Goal: Task Accomplishment & Management: Manage account settings

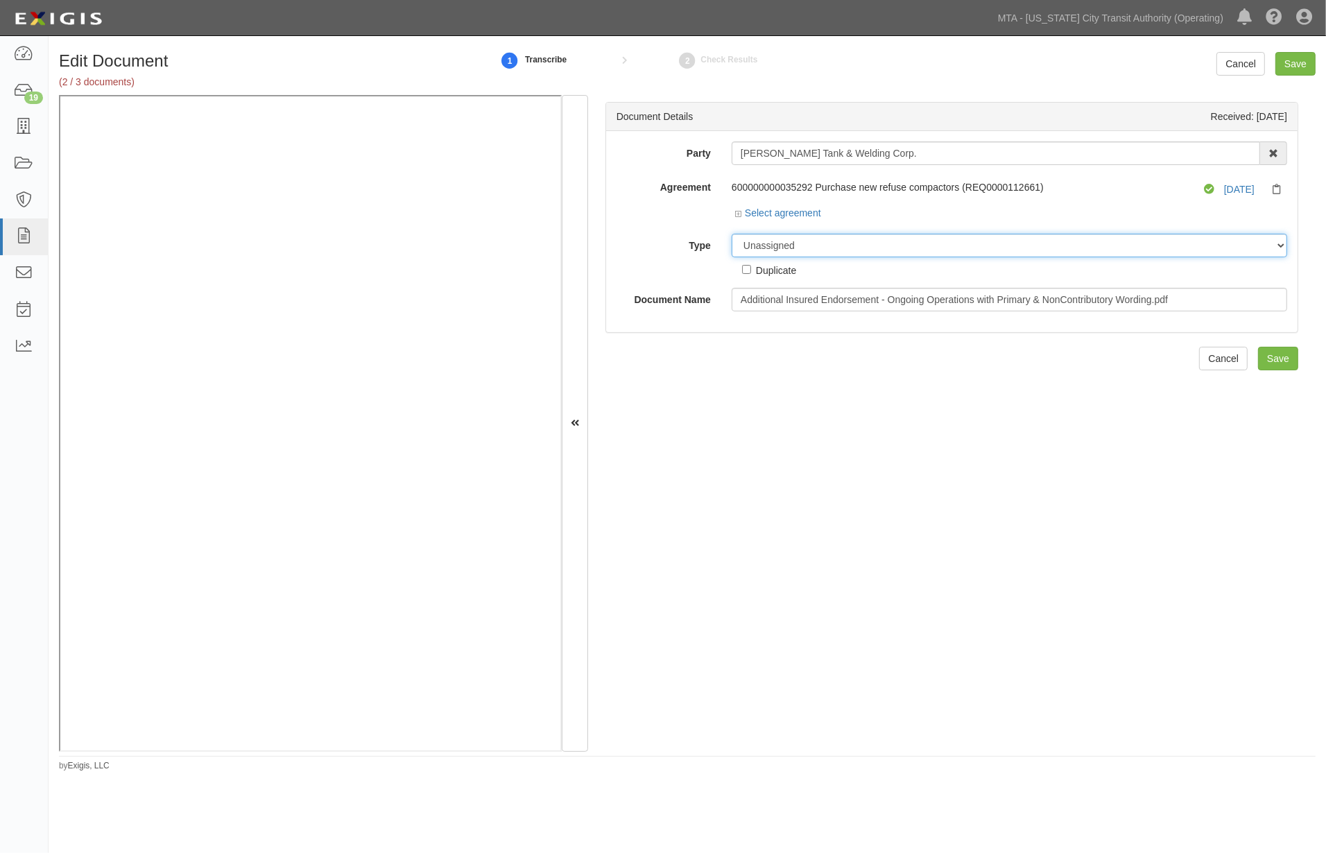
click at [785, 244] on select "Unassigned Binder Cancellation Notice Certificate Contract Endorsement Insuranc…" at bounding box center [1010, 246] width 556 height 24
select select "EndorsementDetail"
click at [732, 234] on select "Unassigned Binder Cancellation Notice Certificate Contract Endorsement Insuranc…" at bounding box center [1010, 246] width 556 height 24
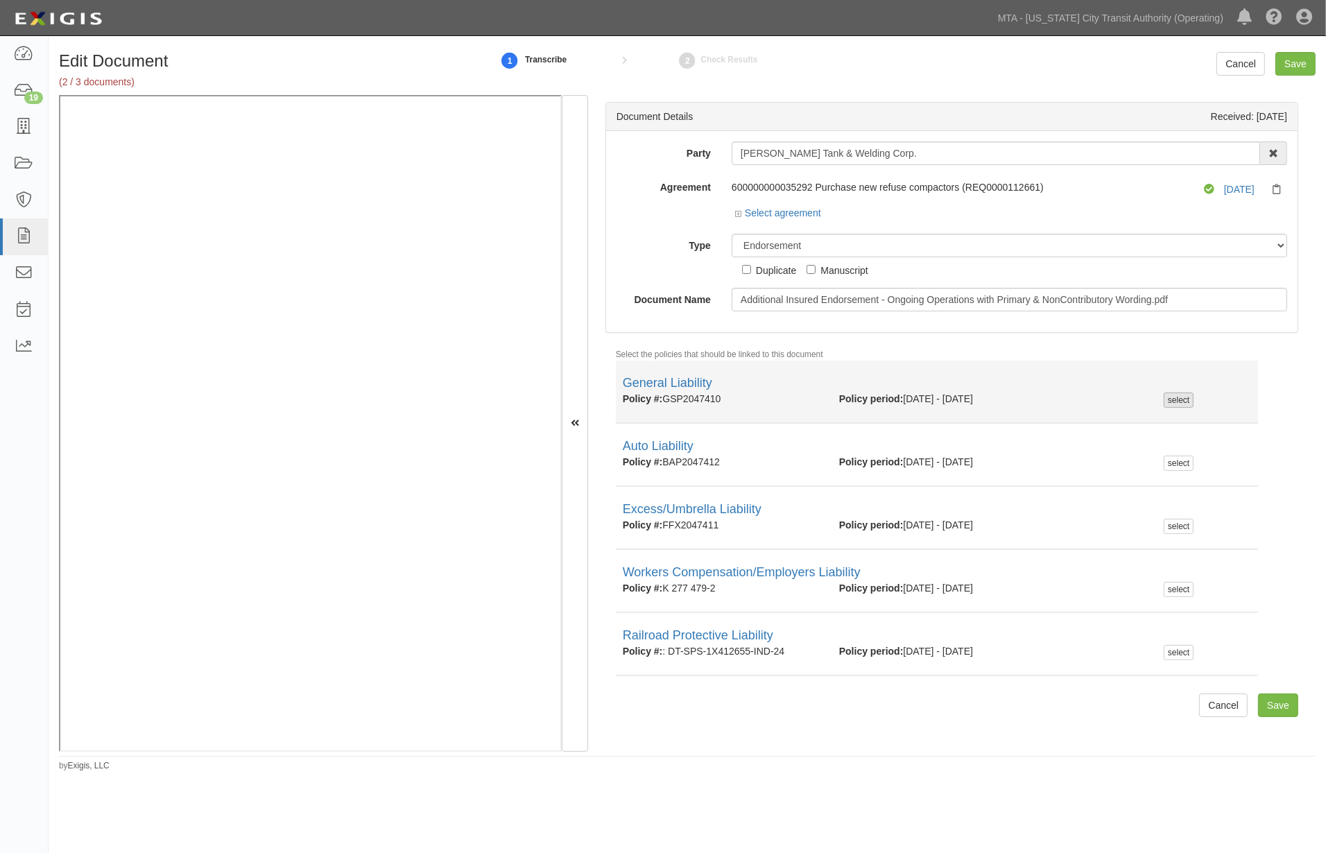
click at [1170, 405] on div "select" at bounding box center [1179, 400] width 30 height 15
checkbox input "true"
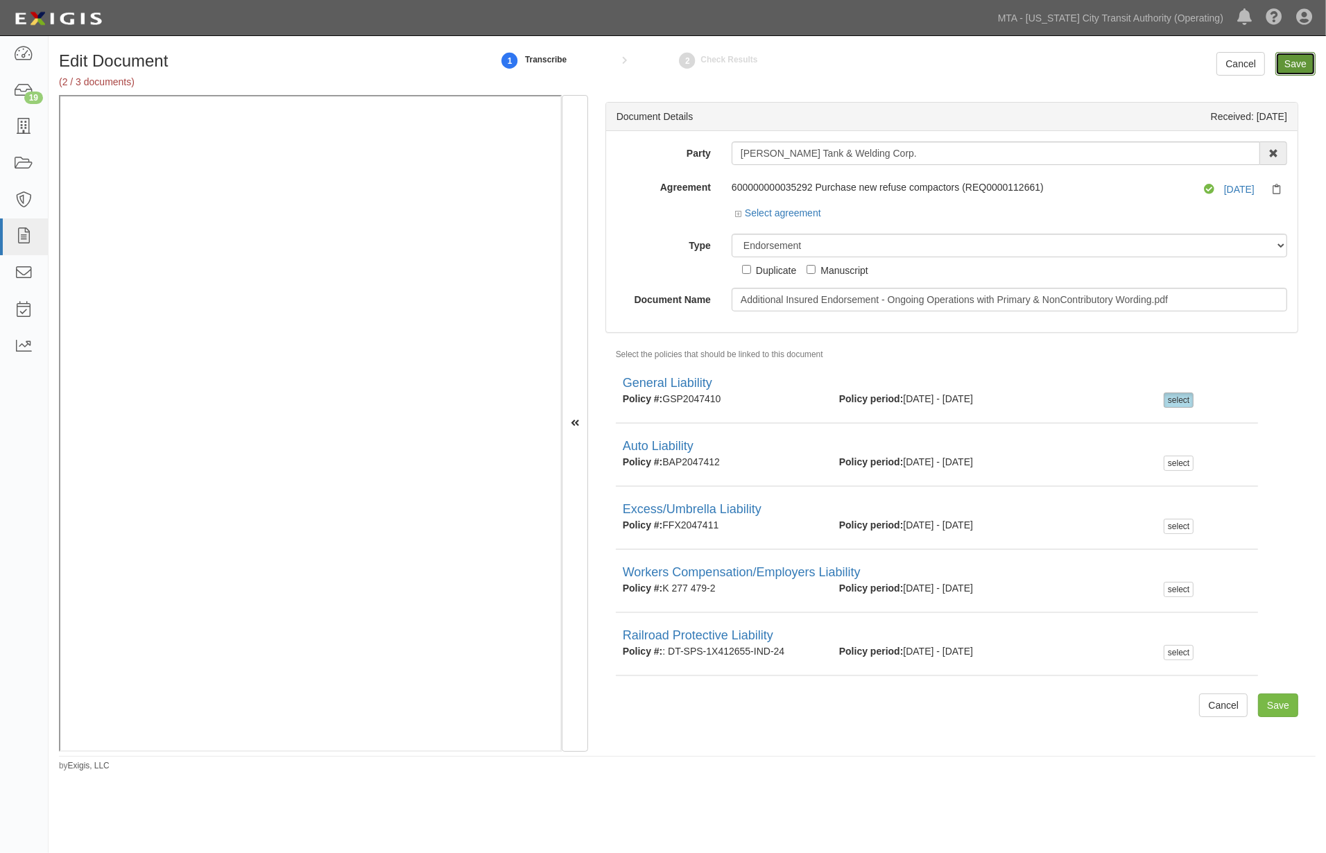
click at [1295, 65] on input "Save" at bounding box center [1296, 64] width 40 height 24
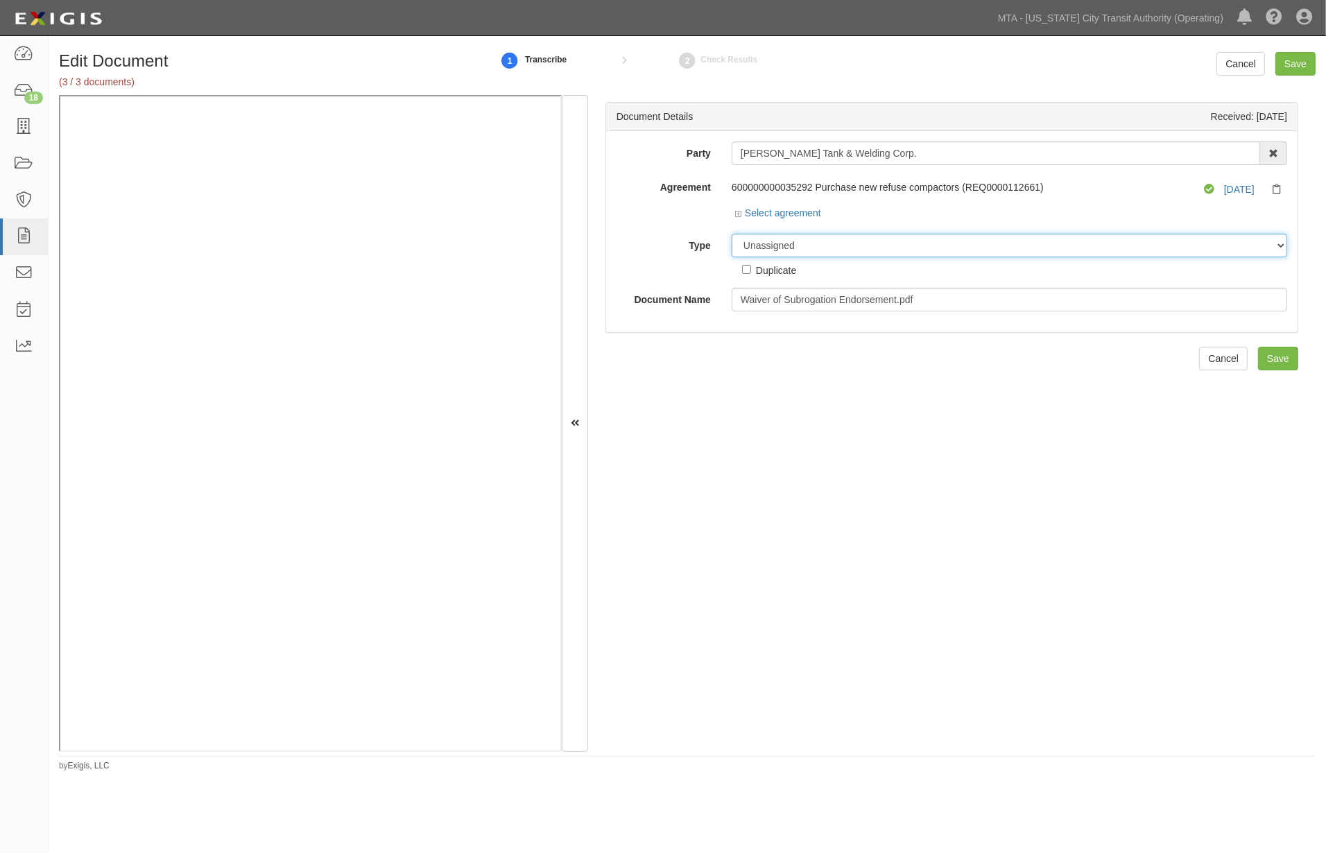
click at [812, 244] on select "Unassigned Binder Cancellation Notice Certificate Contract Endorsement Insuranc…" at bounding box center [1010, 246] width 556 height 24
select select "EndorsementDetail"
click at [732, 234] on select "Unassigned Binder Cancellation Notice Certificate Contract Endorsement Insuranc…" at bounding box center [1010, 246] width 556 height 24
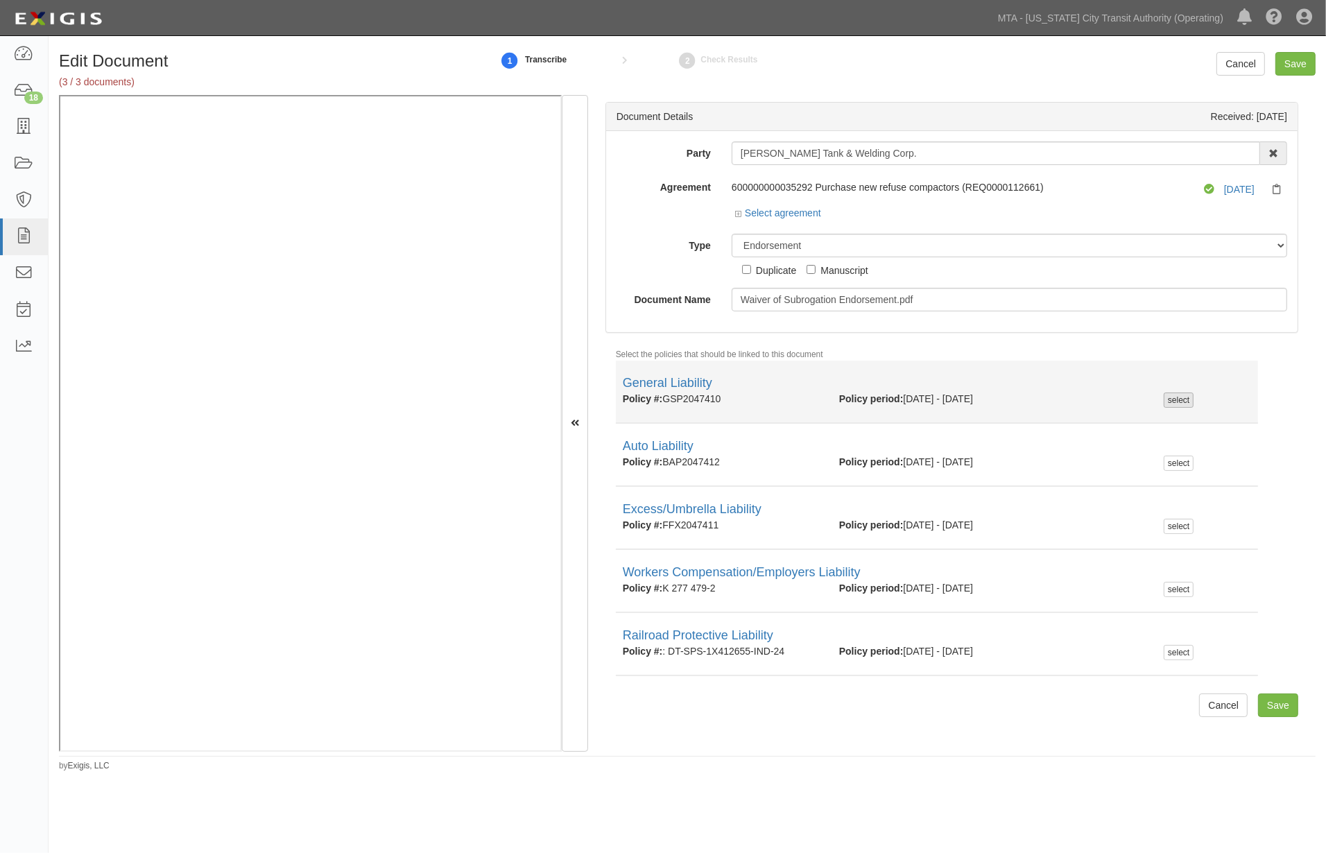
click at [1176, 400] on div "select" at bounding box center [1179, 400] width 30 height 15
checkbox input "true"
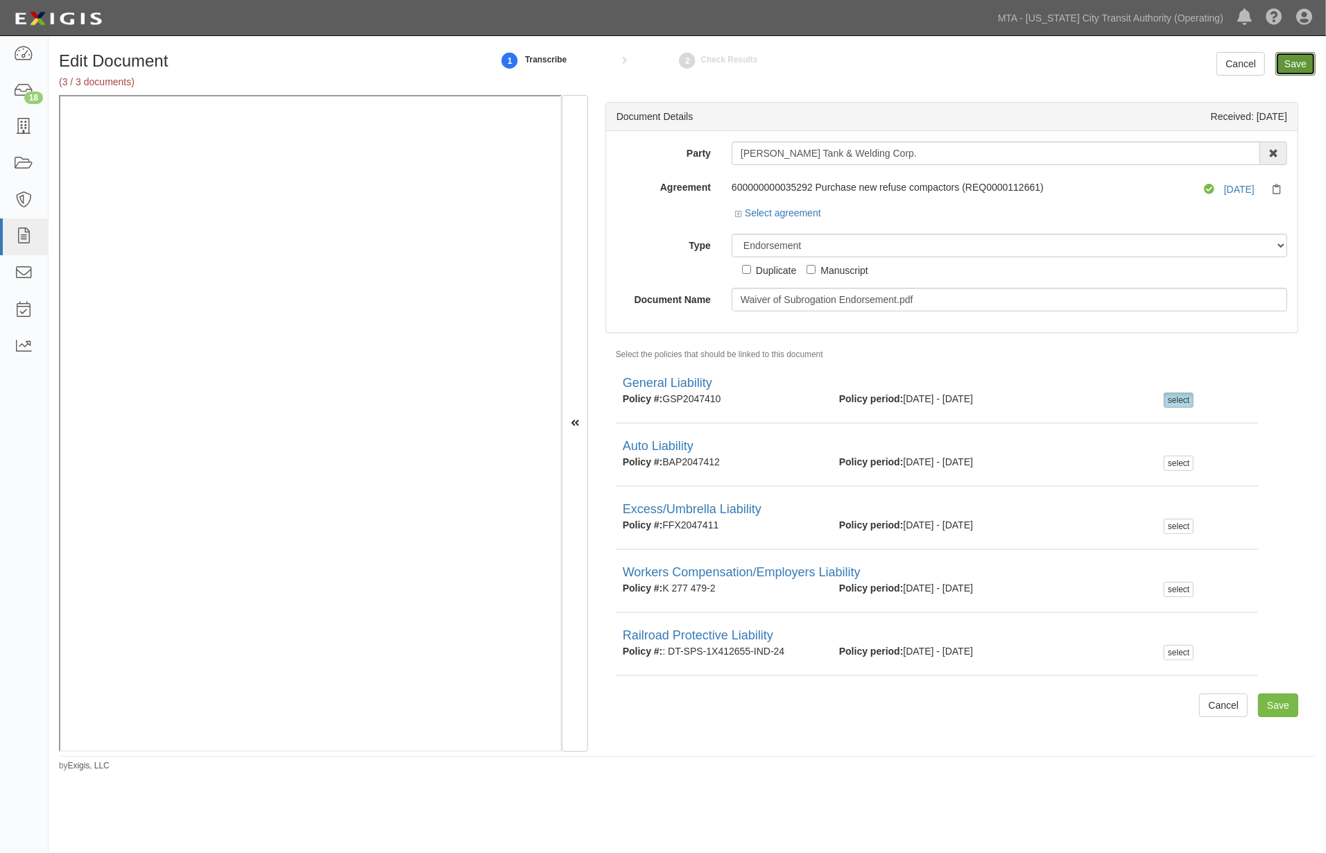
click at [1294, 62] on input "Save" at bounding box center [1296, 64] width 40 height 24
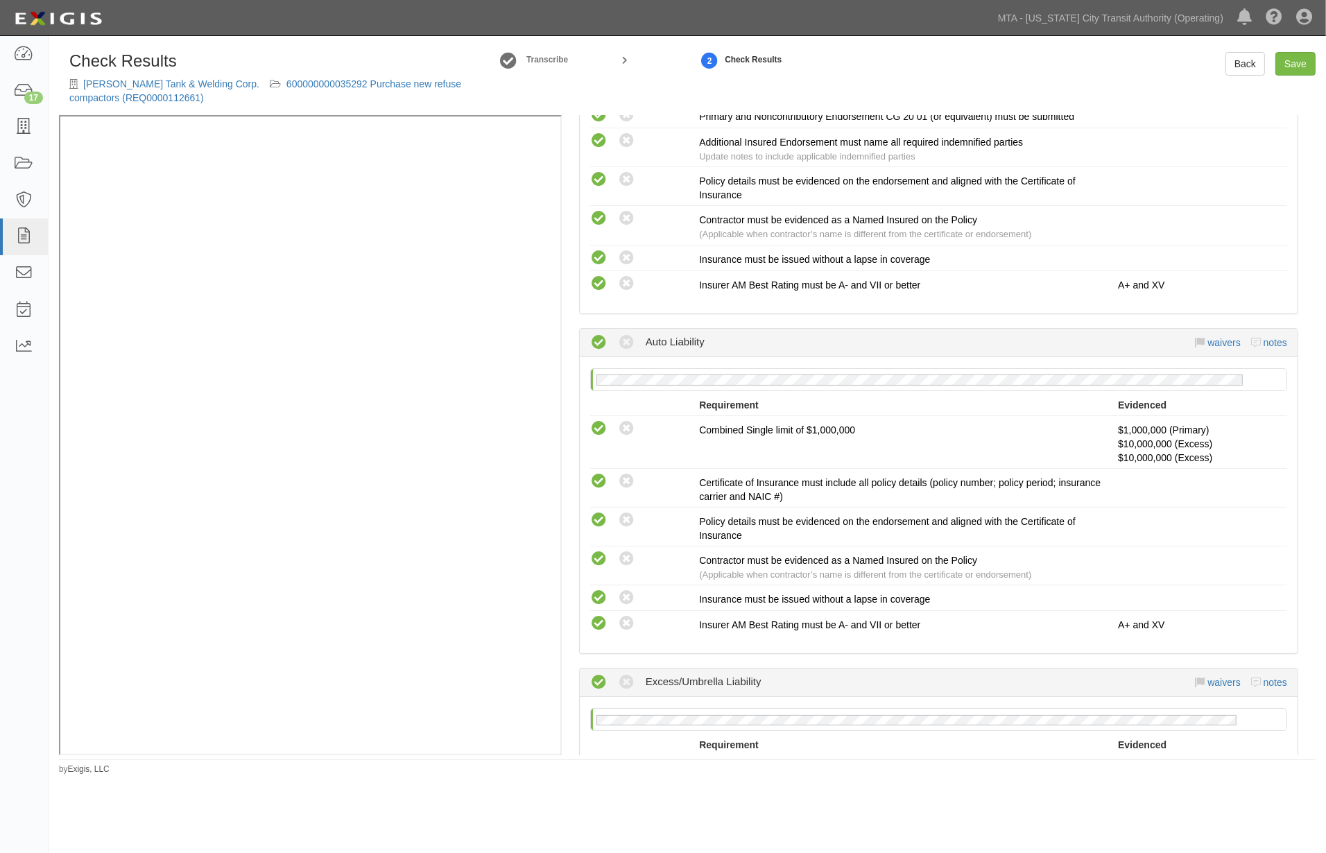
scroll to position [1934, 0]
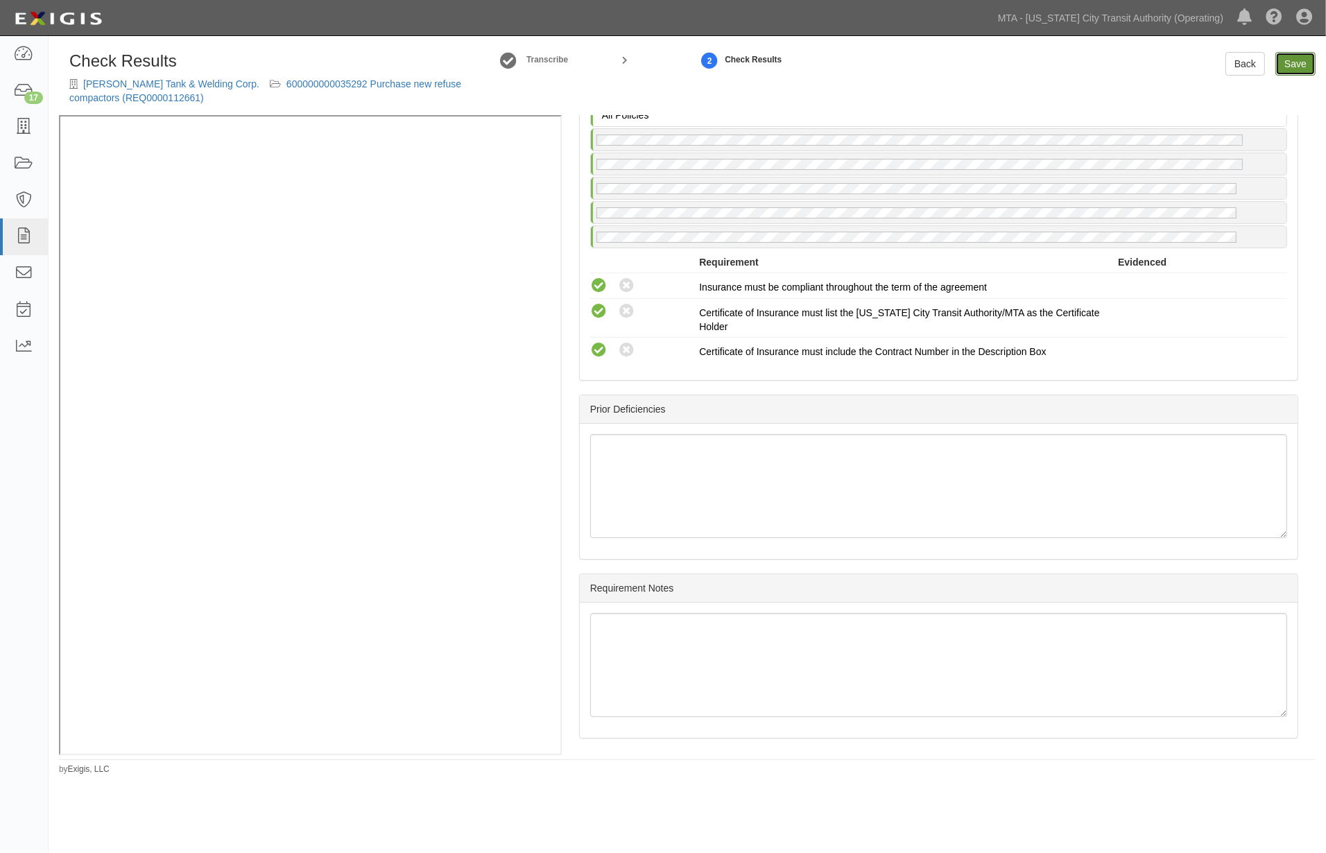
click at [1285, 68] on link "Save" at bounding box center [1296, 64] width 40 height 24
radio input "true"
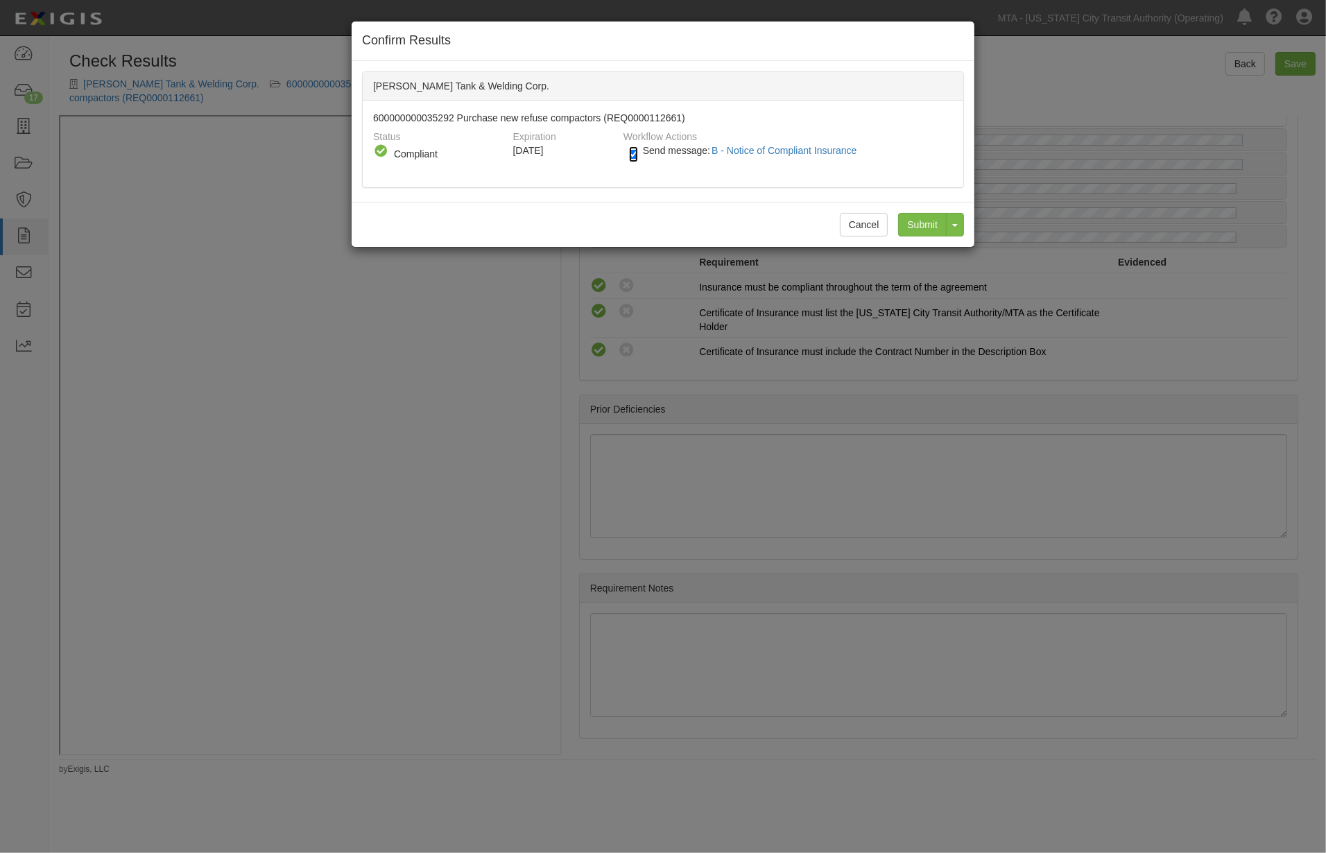
click at [630, 155] on input "Send message: B - Notice of Compliant Insurance" at bounding box center [633, 154] width 9 height 16
checkbox input "false"
click at [912, 223] on input "Submit" at bounding box center [922, 225] width 49 height 24
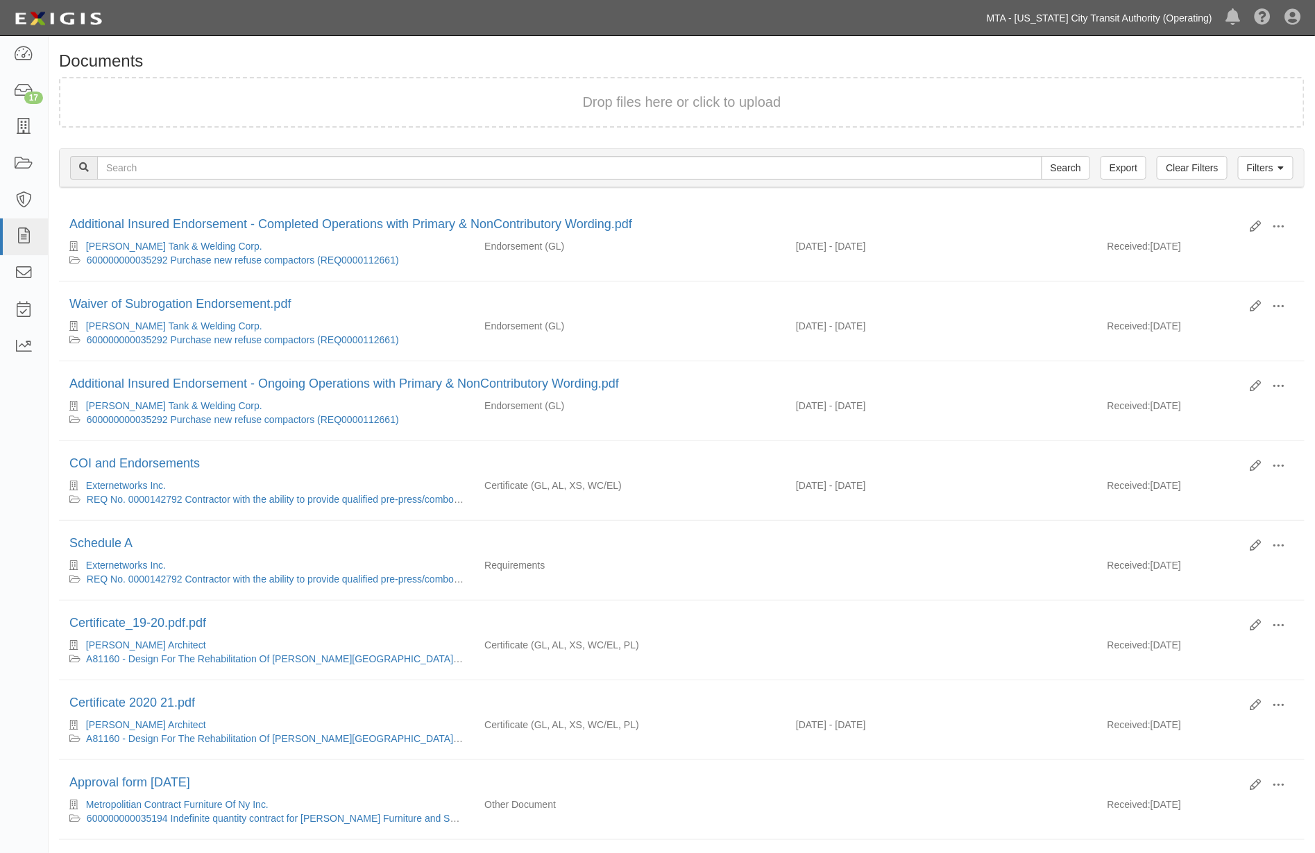
click at [1143, 19] on link "MTA - [US_STATE] City Transit Authority (Operating)" at bounding box center [1099, 18] width 239 height 28
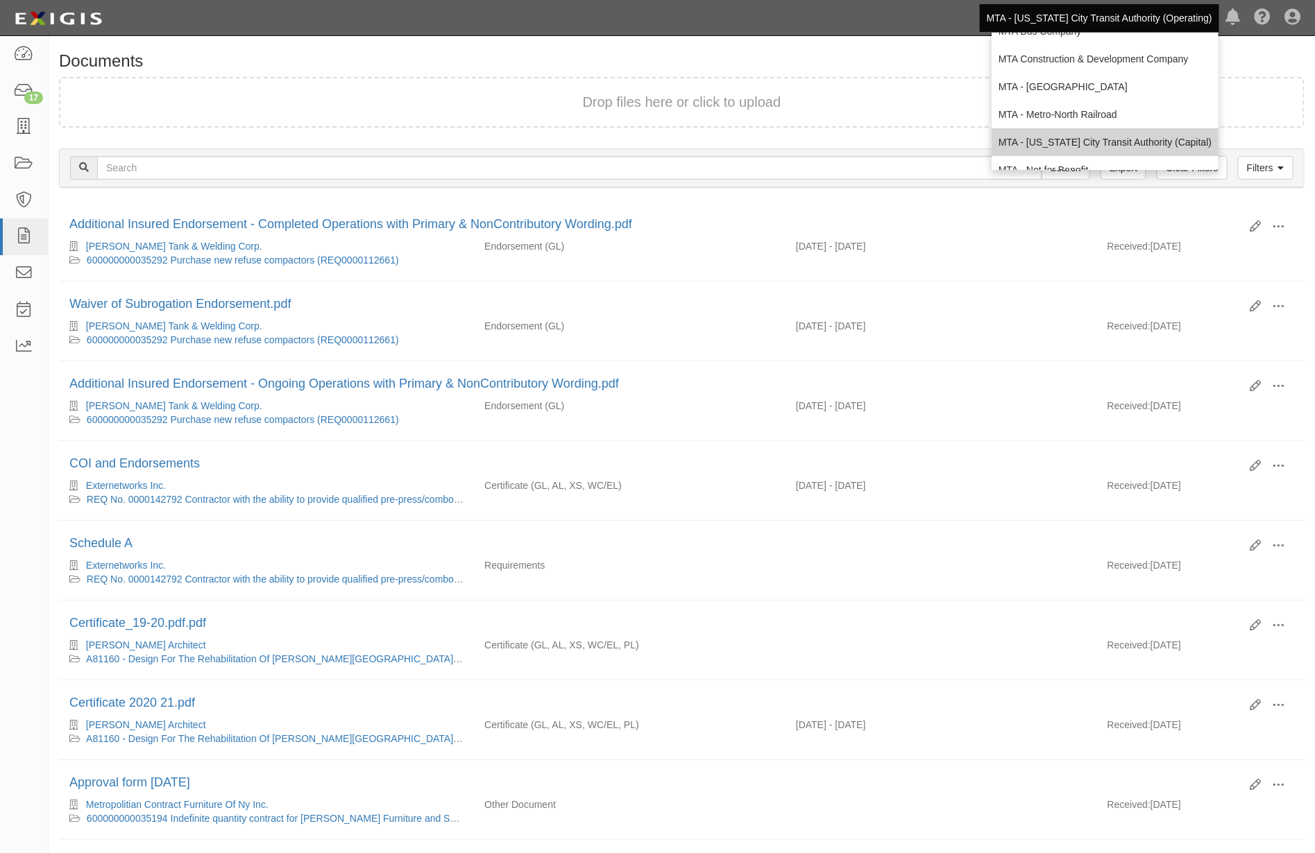
scroll to position [92, 0]
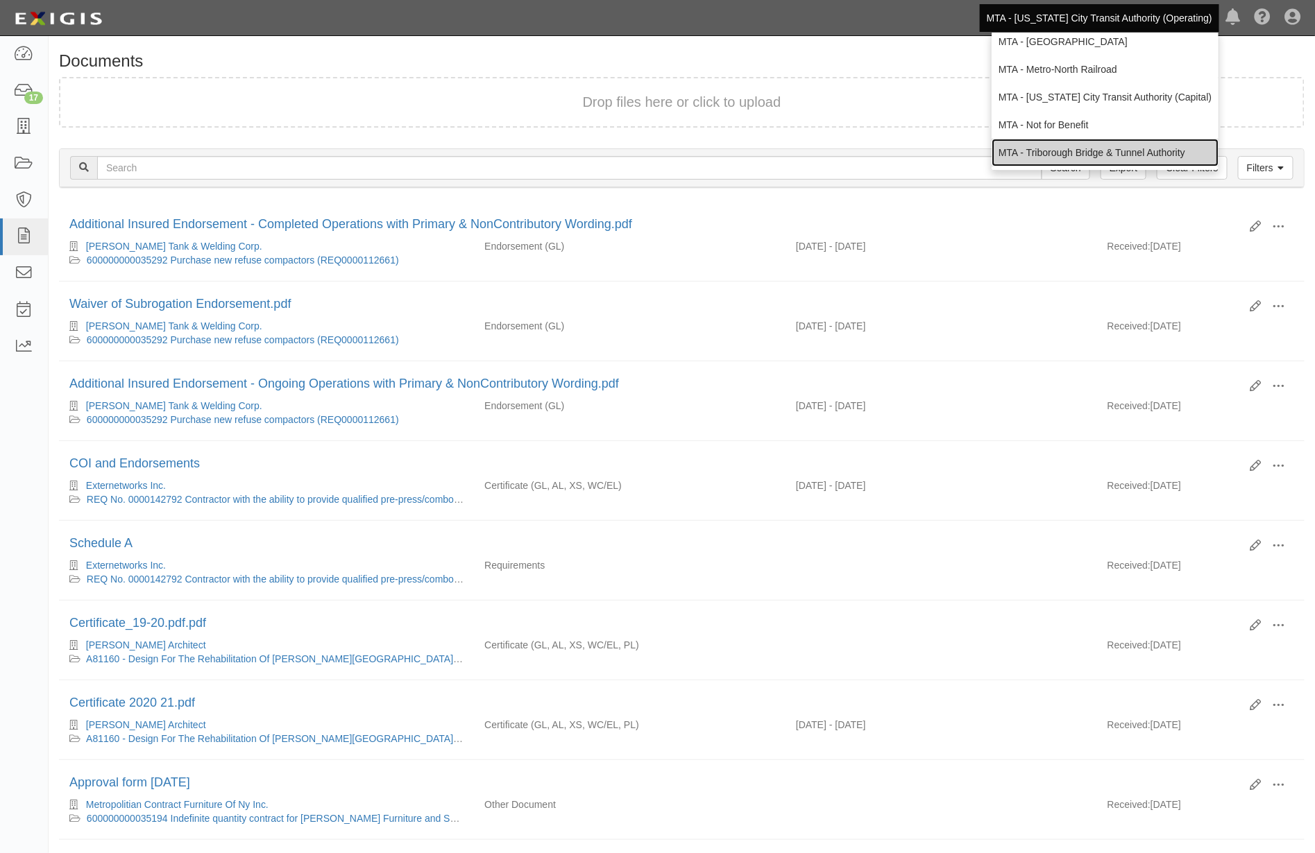
click at [1061, 153] on link "MTA - Triborough Bridge & Tunnel Authority" at bounding box center [1104, 153] width 227 height 28
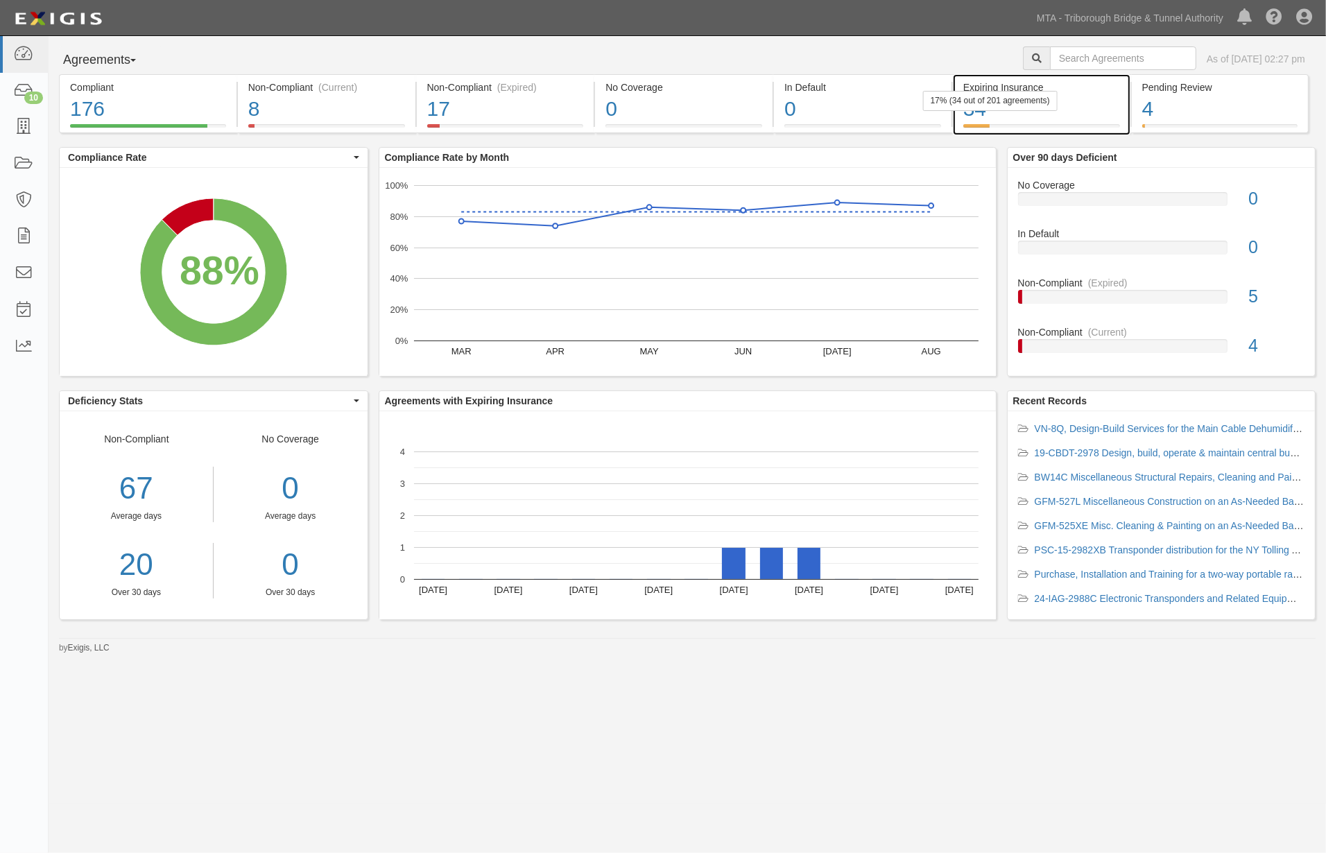
click at [1091, 107] on div "34" at bounding box center [1042, 109] width 157 height 30
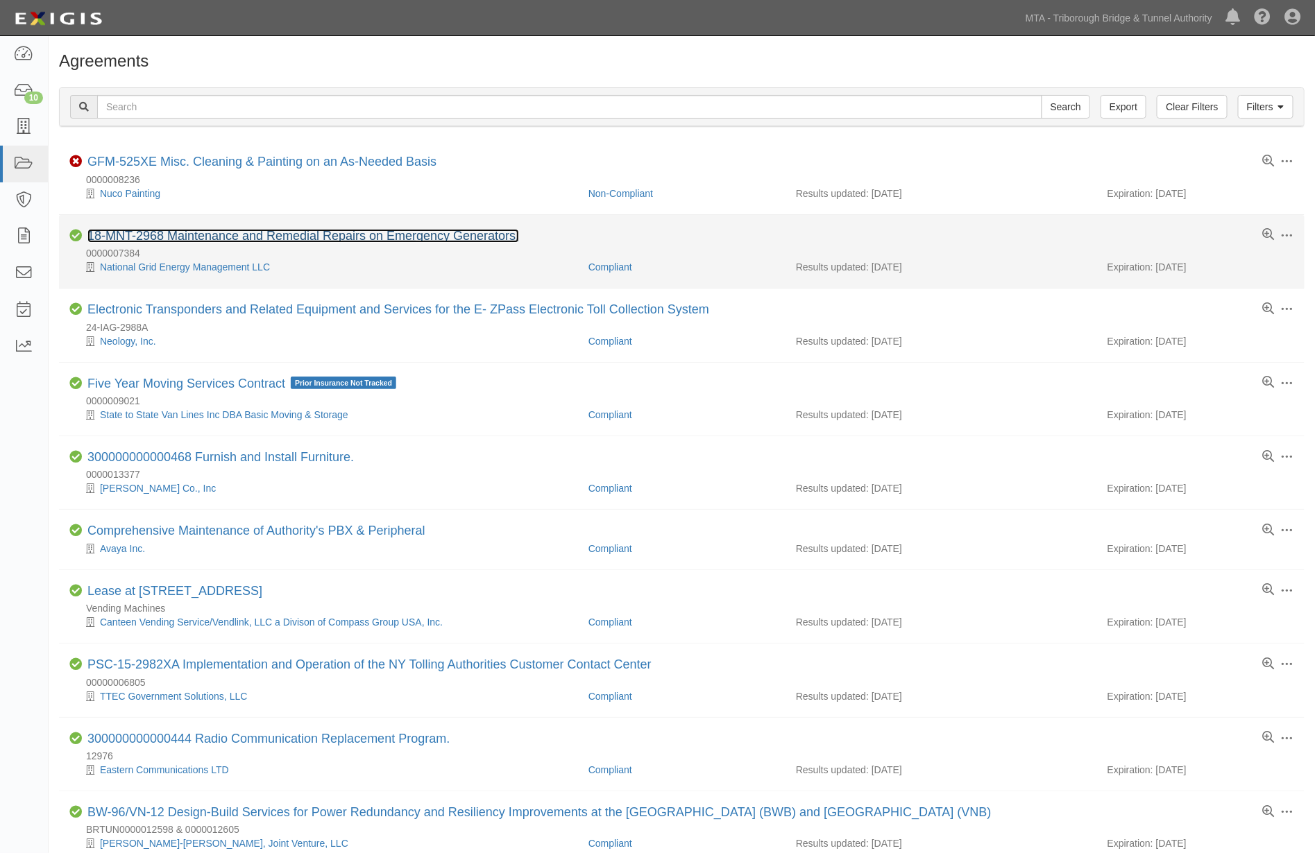
click at [327, 239] on link "18-MNT-2968 Maintenance and Remedial Repairs on Emergency Generators." at bounding box center [302, 236] width 431 height 14
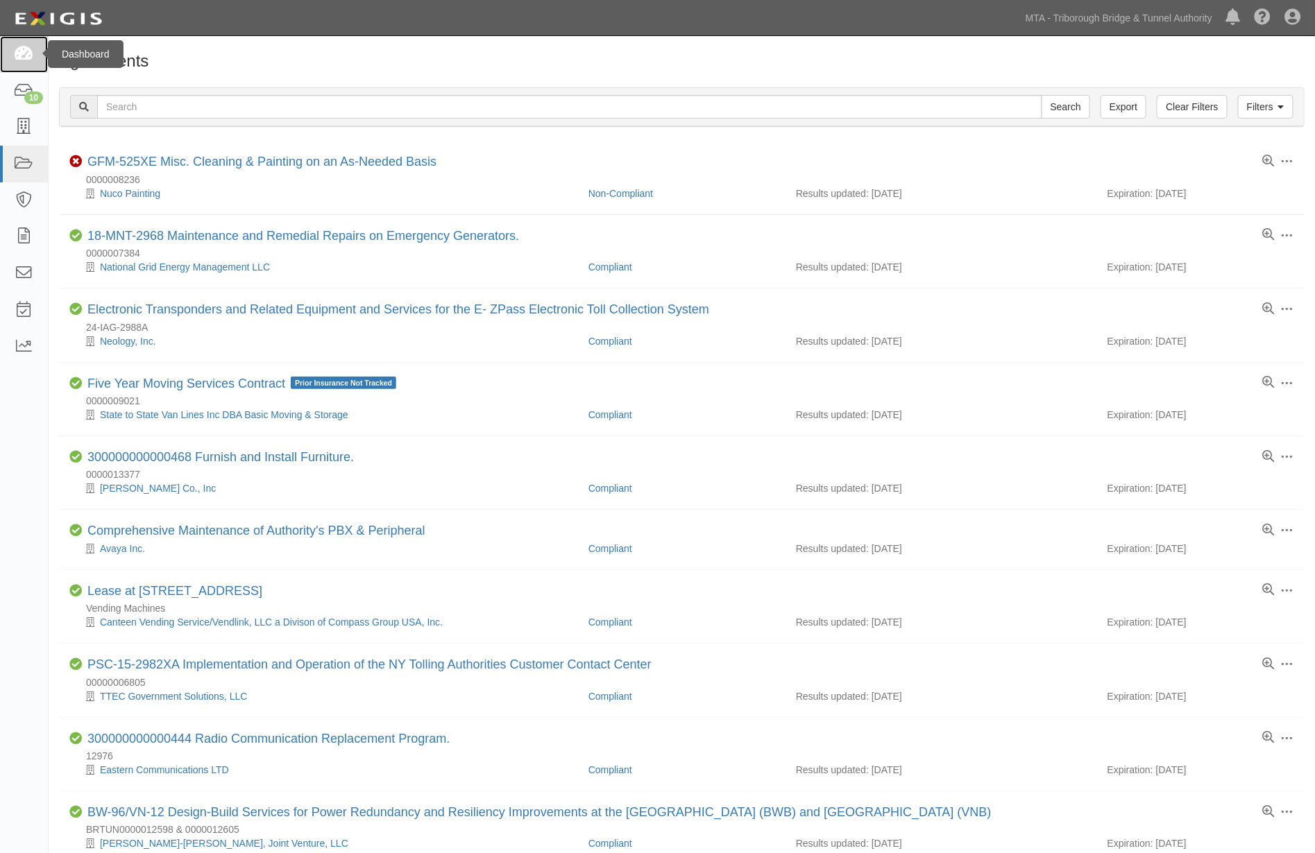
click at [30, 55] on icon at bounding box center [23, 54] width 19 height 16
click at [1291, 17] on icon at bounding box center [1293, 18] width 16 height 17
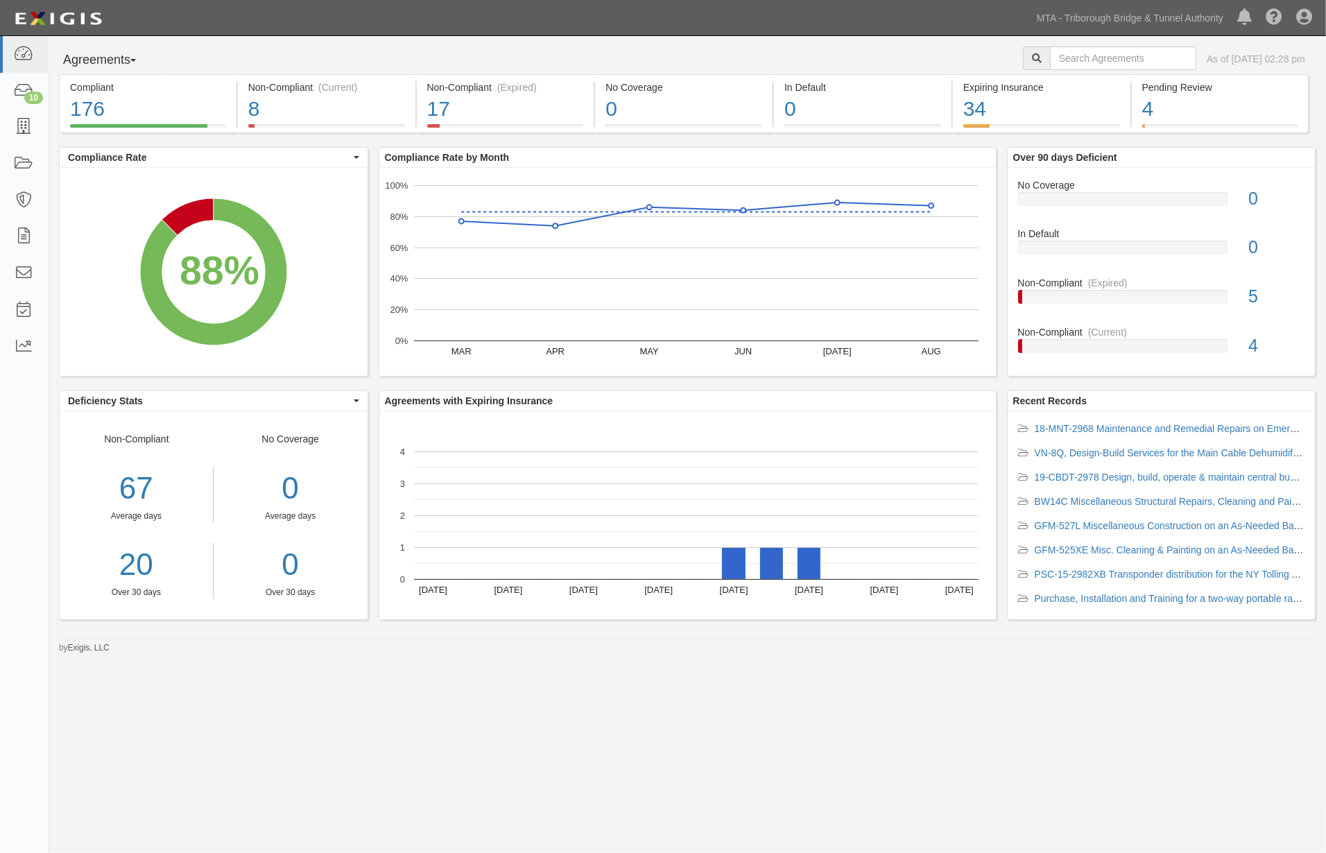
click at [1228, 80] on div "Pending Review" at bounding box center [1221, 87] width 156 height 14
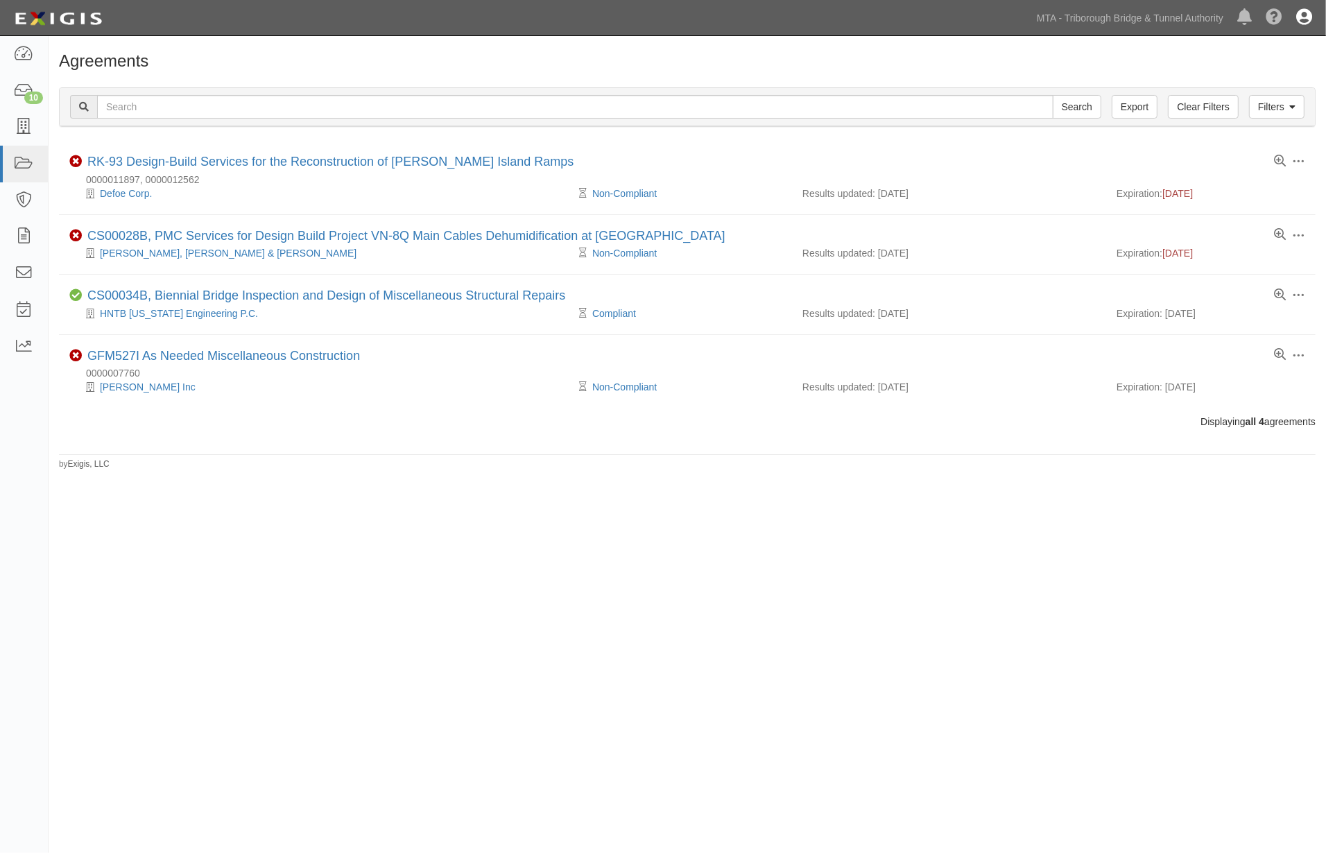
drag, startPoint x: 0, startPoint y: 0, endPoint x: 1299, endPoint y: 14, distance: 1298.7
click at [1299, 14] on icon at bounding box center [1305, 18] width 16 height 17
click at [1267, 80] on link "Sign Out" at bounding box center [1264, 81] width 110 height 28
